Goal: Check status: Check status

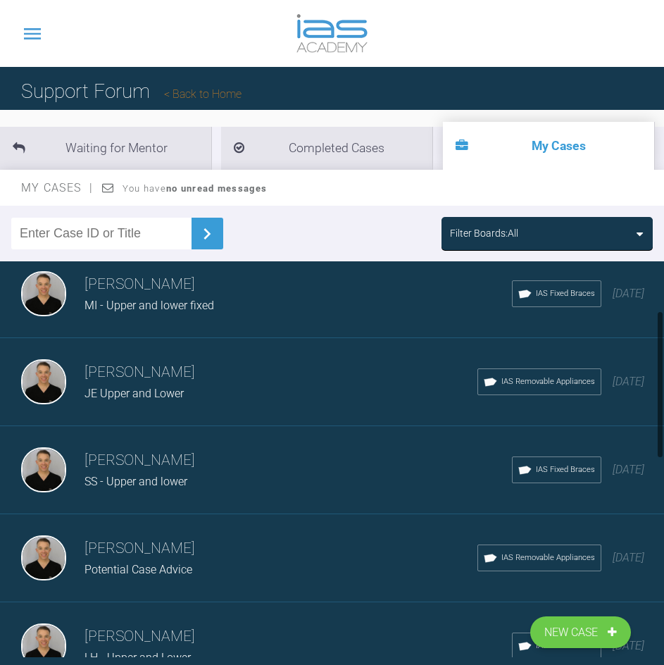
scroll to position [211, 0]
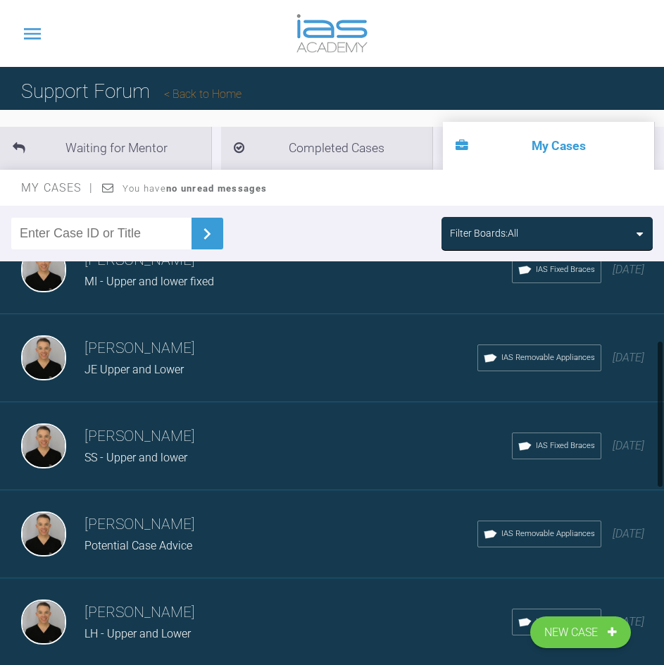
click at [182, 451] on span "SS - Upper and lower" at bounding box center [135, 457] width 103 height 13
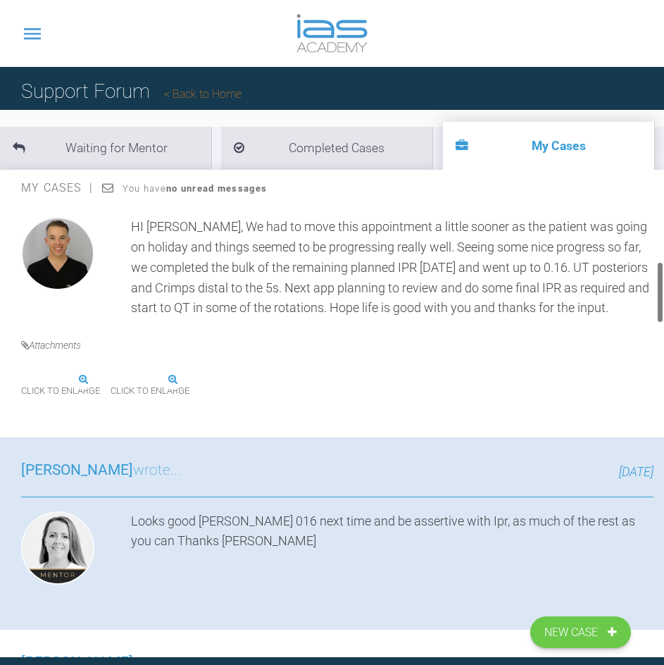
scroll to position [493, 0]
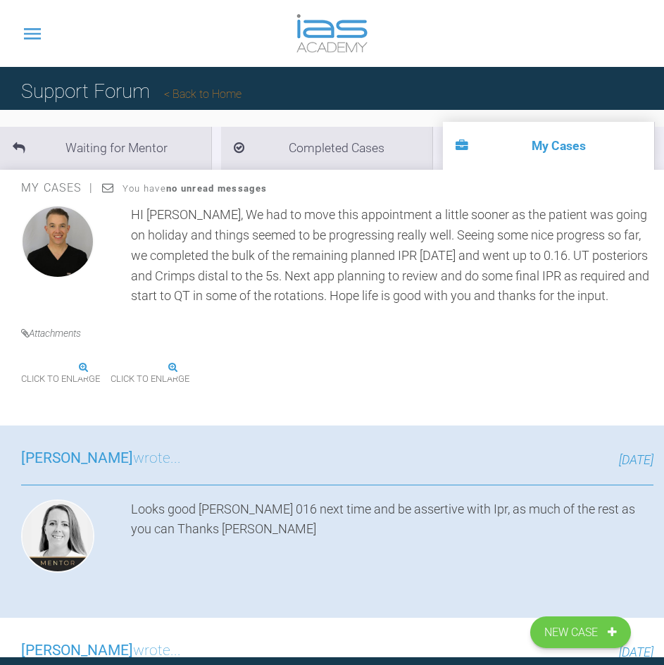
click at [111, 368] on img at bounding box center [111, 368] width 0 height 0
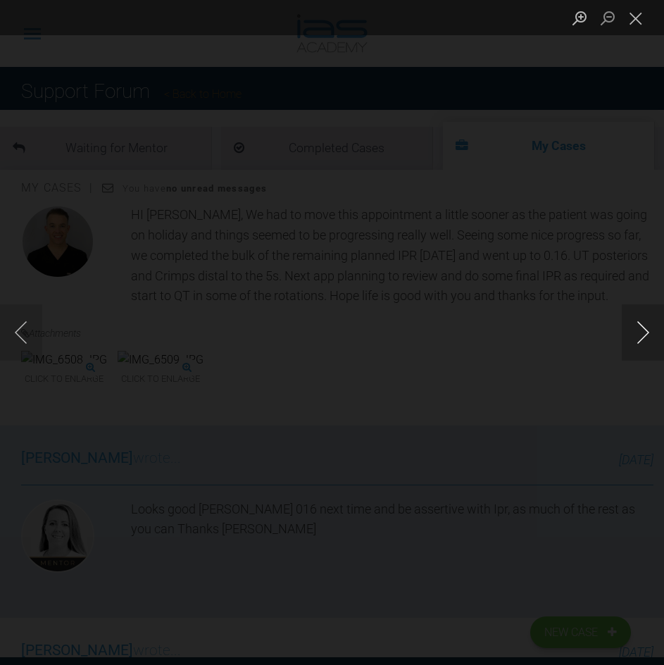
click at [632, 345] on button "Next image" at bounding box center [643, 332] width 42 height 56
click at [503, 79] on div "Lightbox" at bounding box center [332, 332] width 664 height 665
